Goal: Check status: Check status

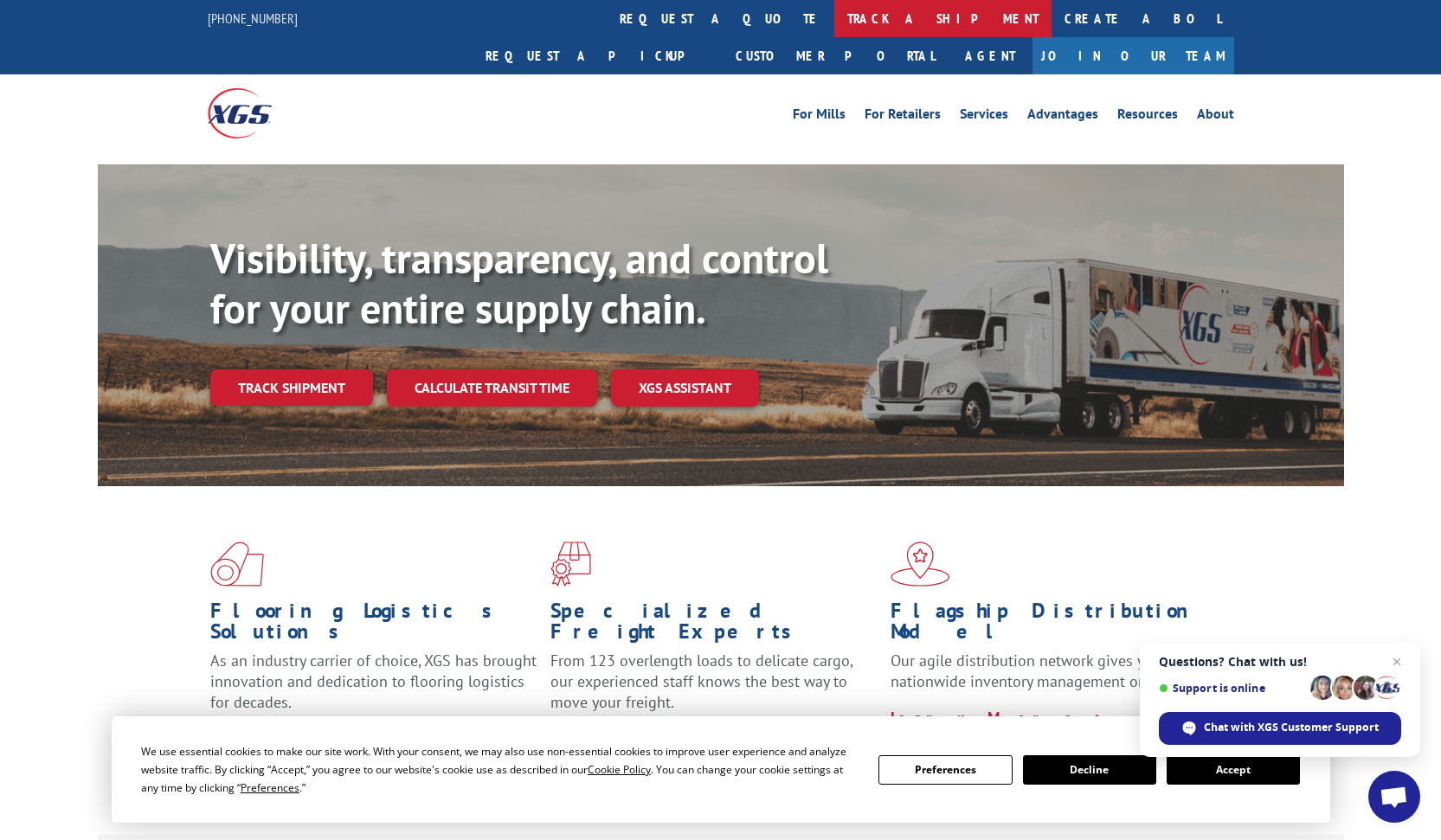
click at [736, 17] on link "track a shipment" at bounding box center [943, 18] width 217 height 37
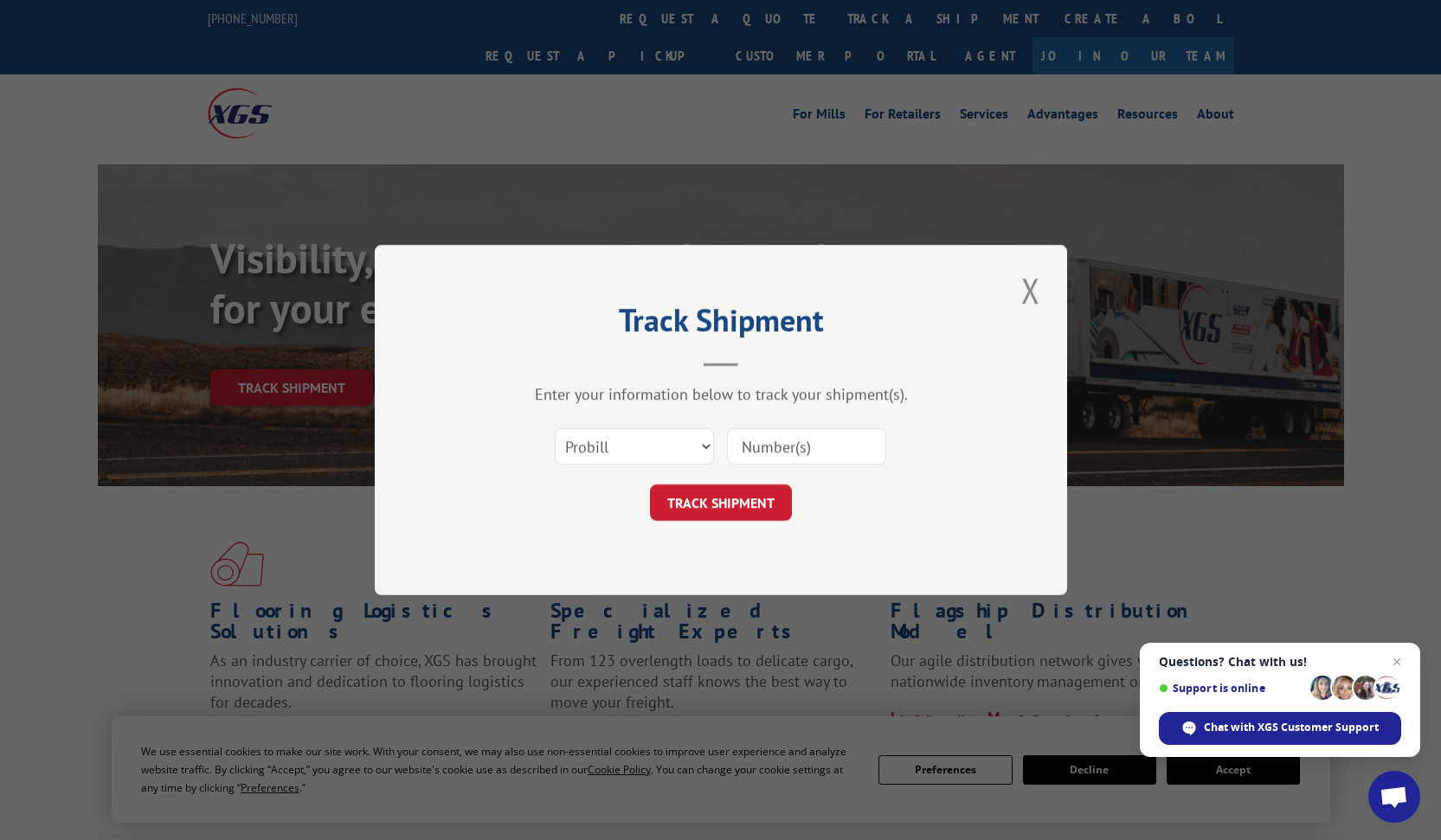
click at [736, 449] on input at bounding box center [806, 446] width 159 height 36
type input "17460560"
click at [720, 499] on button "TRACK SHIPMENT" at bounding box center [721, 502] width 142 height 36
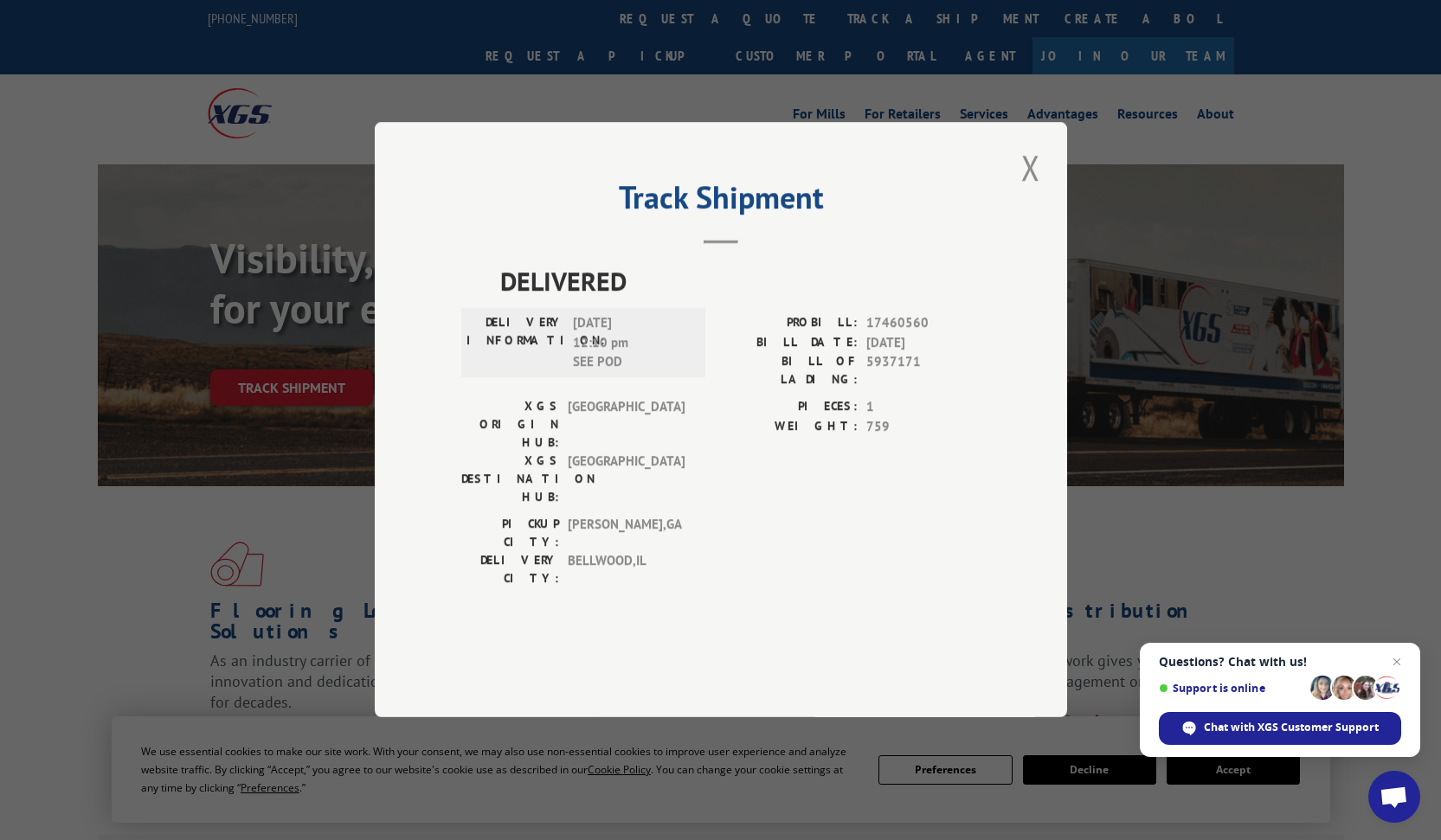
click at [636, 373] on span "[DATE] 12:10 pm SEE POD" at bounding box center [631, 344] width 117 height 59
click at [736, 192] on button "Close modal" at bounding box center [1031, 168] width 29 height 48
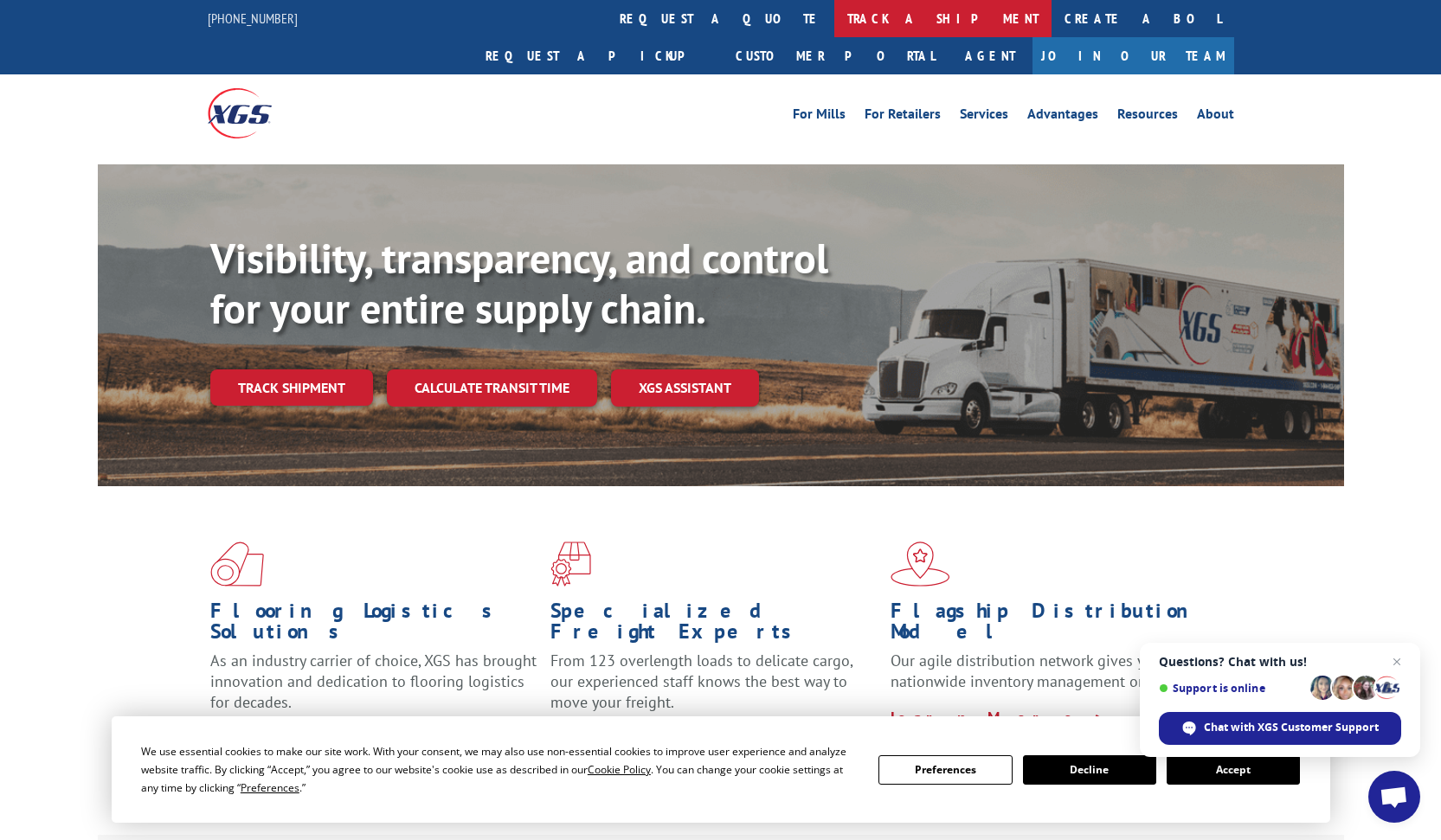
click at [736, 11] on link "track a shipment" at bounding box center [943, 18] width 217 height 37
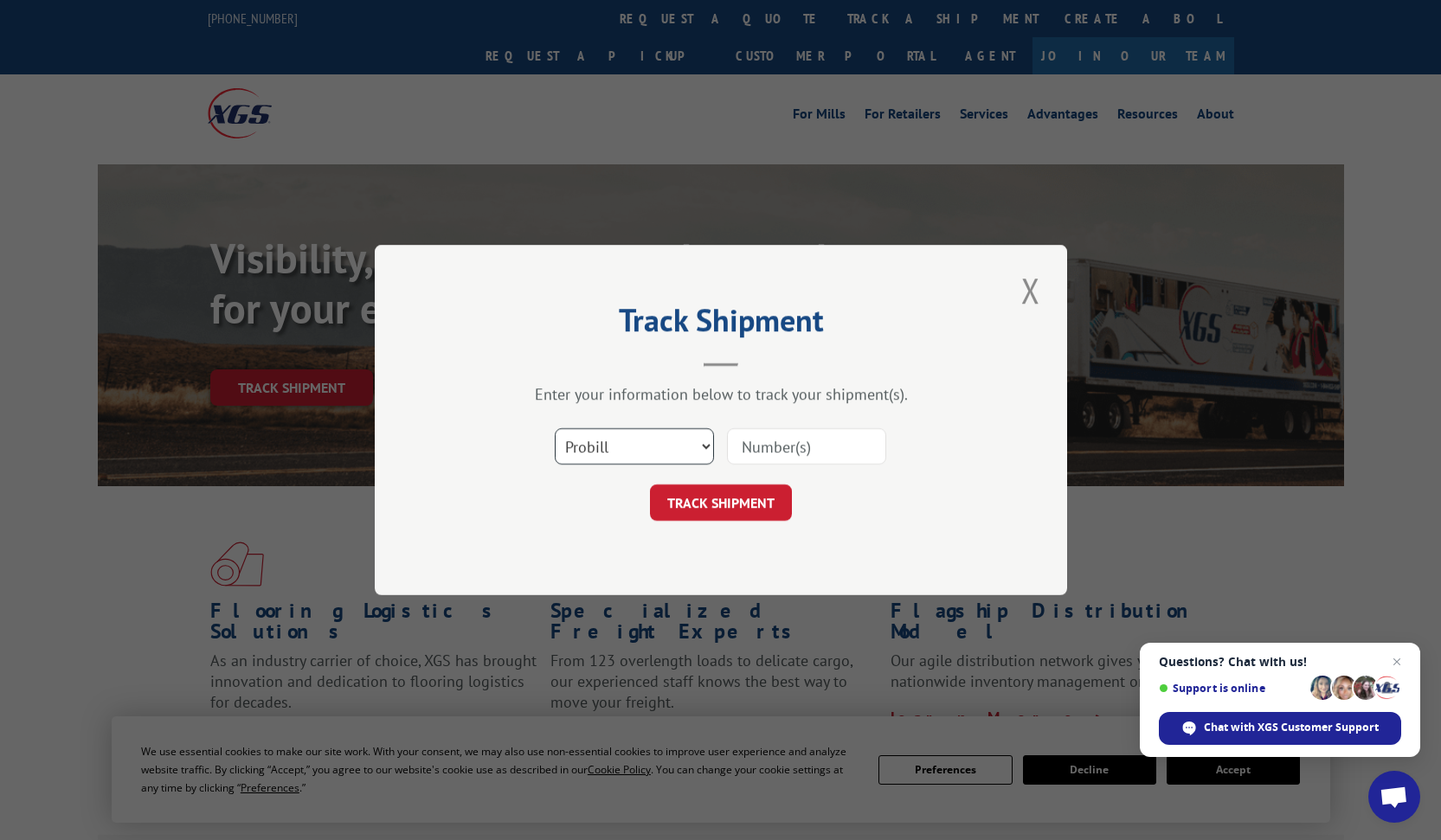
click at [707, 448] on select "Select category... Probill BOL PO" at bounding box center [634, 446] width 159 height 36
select select "bol"
click at [555, 428] on select "Select category... Probill BOL PO" at bounding box center [634, 446] width 159 height 36
click at [736, 442] on input at bounding box center [806, 446] width 159 height 36
type input "5937171"
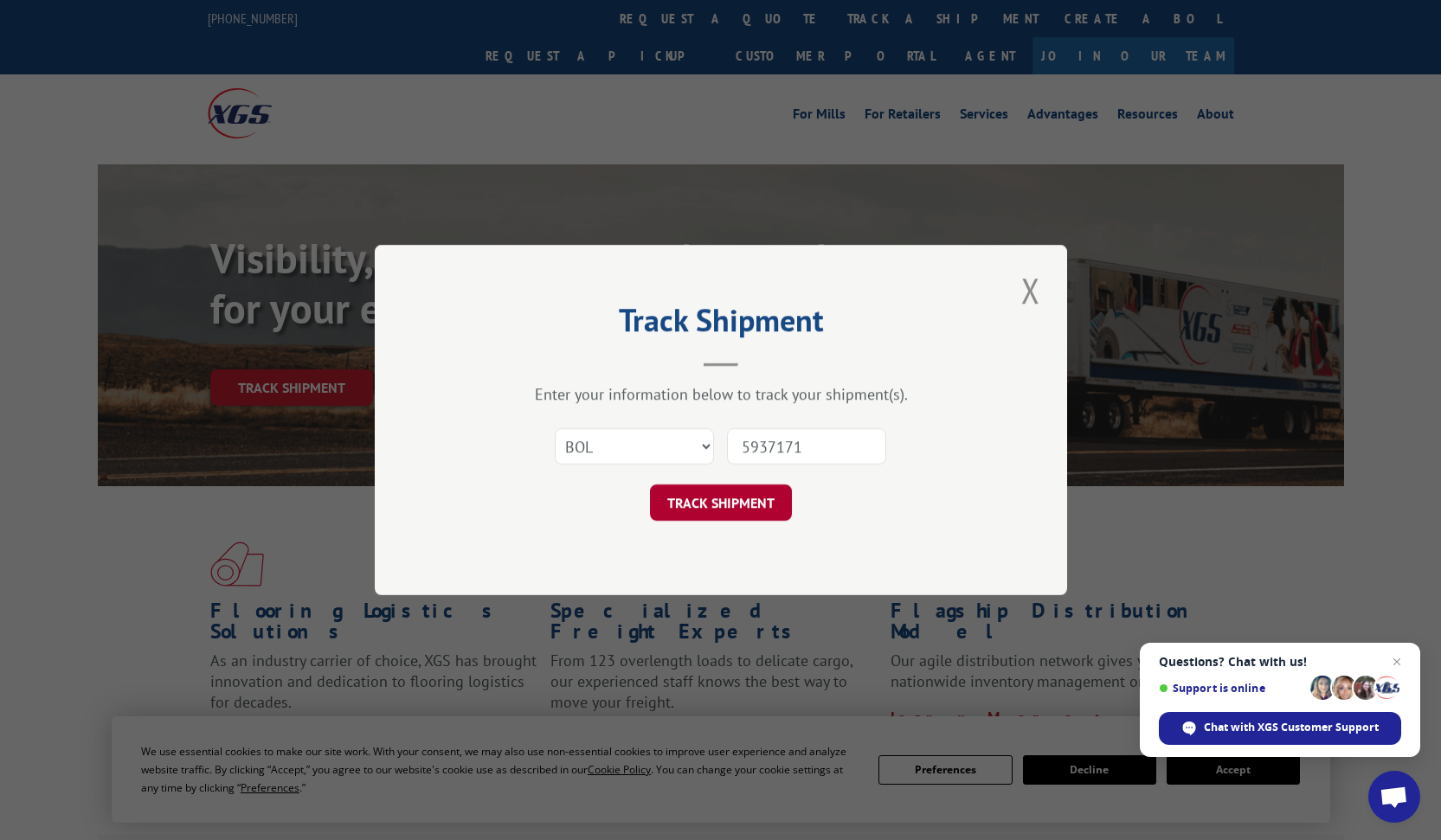
click at [732, 506] on button "TRACK SHIPMENT" at bounding box center [721, 502] width 142 height 36
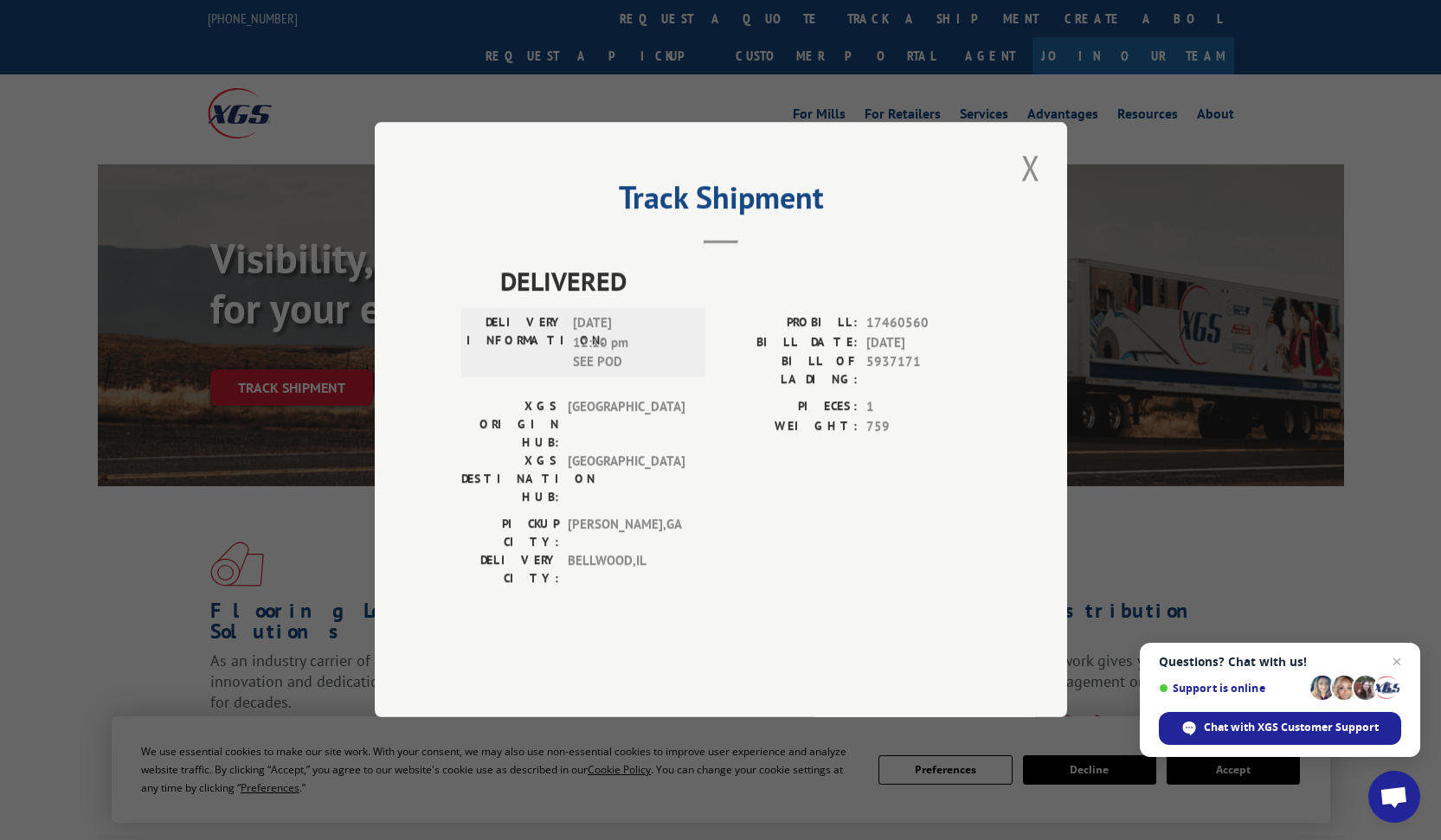
click at [736, 214] on div "Track Shipment DELIVERED DELIVERY INFORMATION: [DATE] 12:10 pm SEE POD PROBILL:…" at bounding box center [721, 419] width 693 height 595
click at [736, 192] on button "Close modal" at bounding box center [1031, 168] width 29 height 48
